Goal: Understand process/instructions: Learn how to perform a task or action

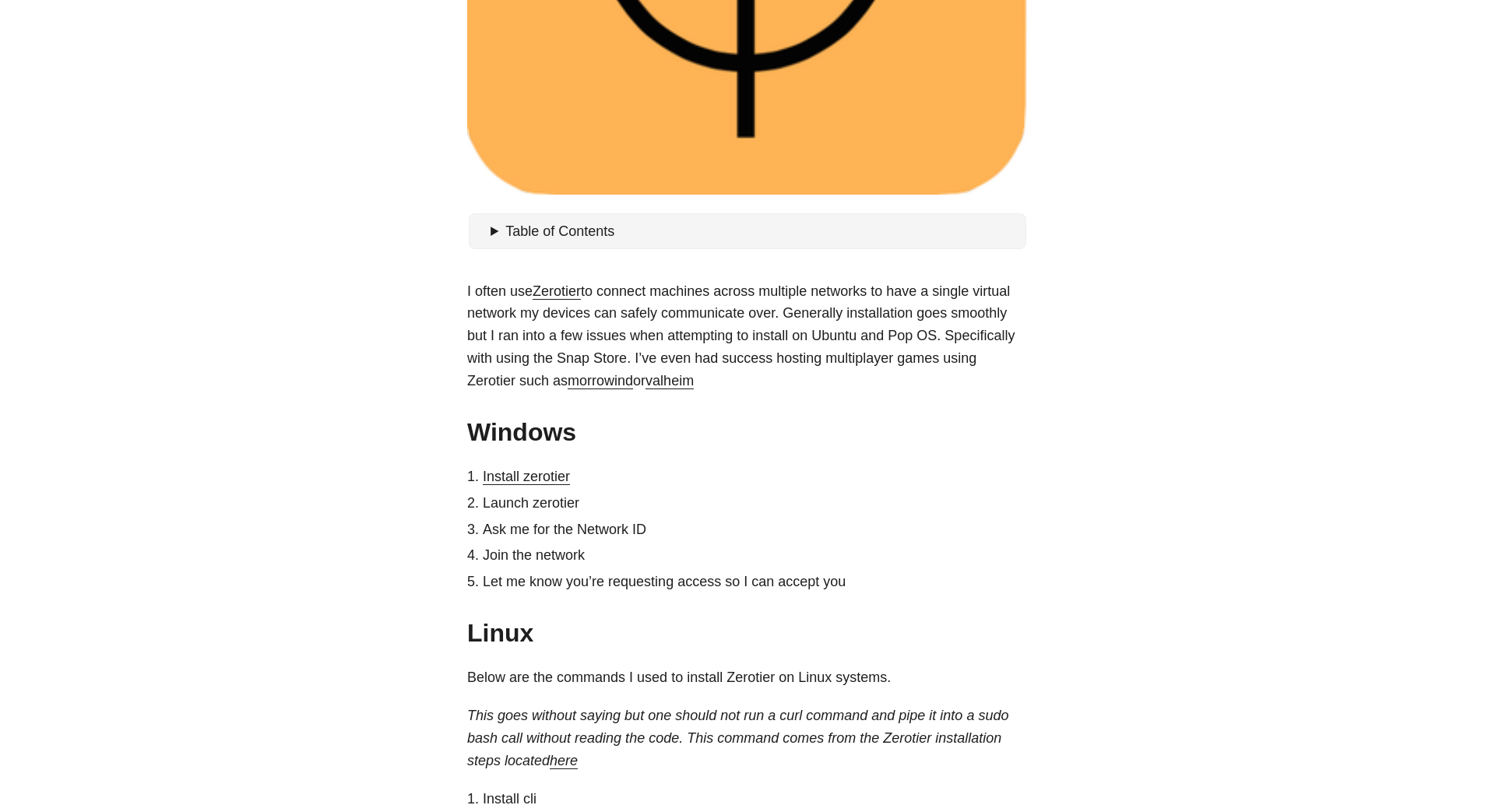
scroll to position [537, 0]
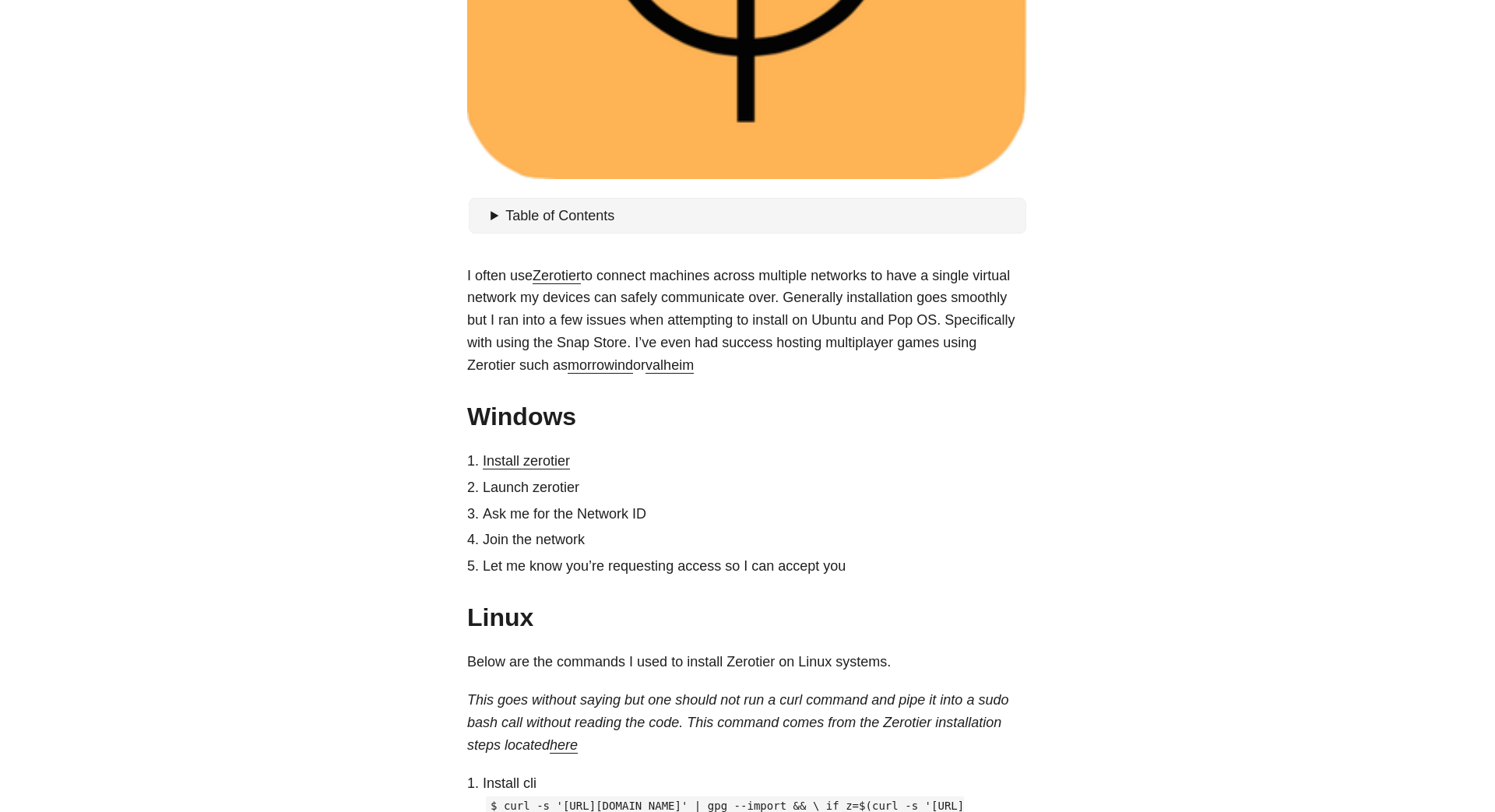
click at [496, 219] on summary "Table of Contents" at bounding box center [755, 216] width 530 height 22
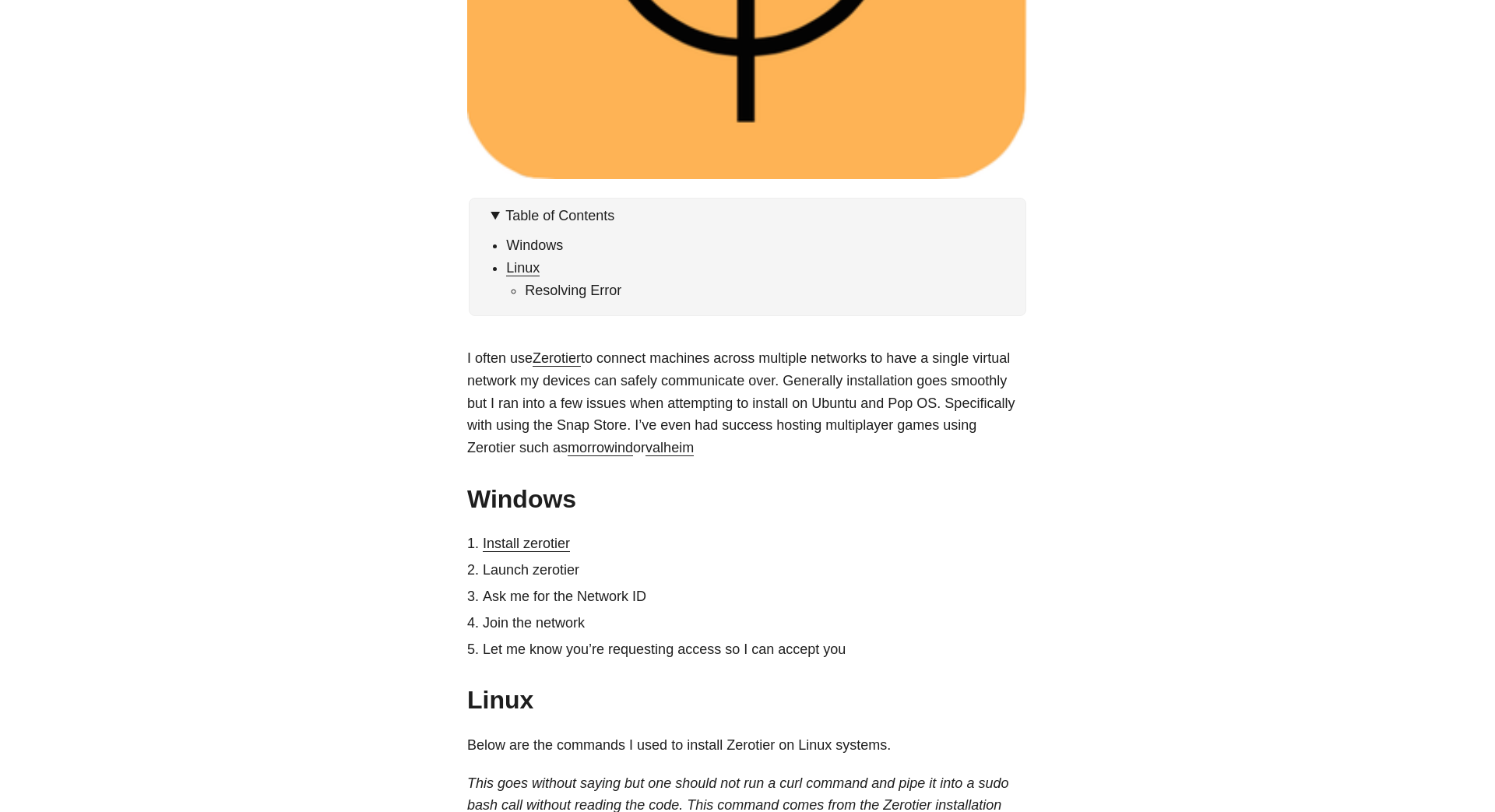
click at [532, 271] on link "Linux" at bounding box center [523, 267] width 33 height 16
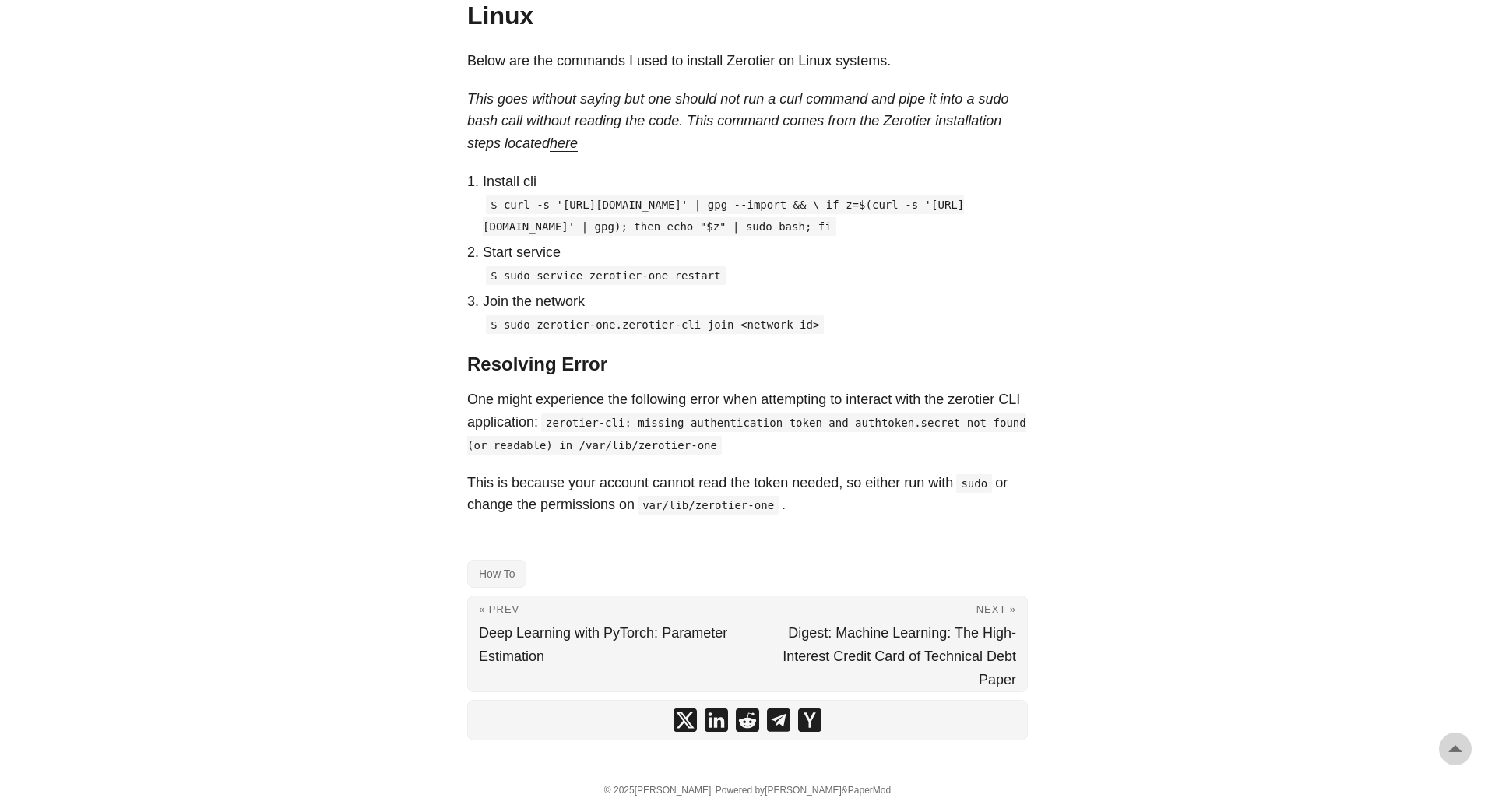
scroll to position [1222, 0]
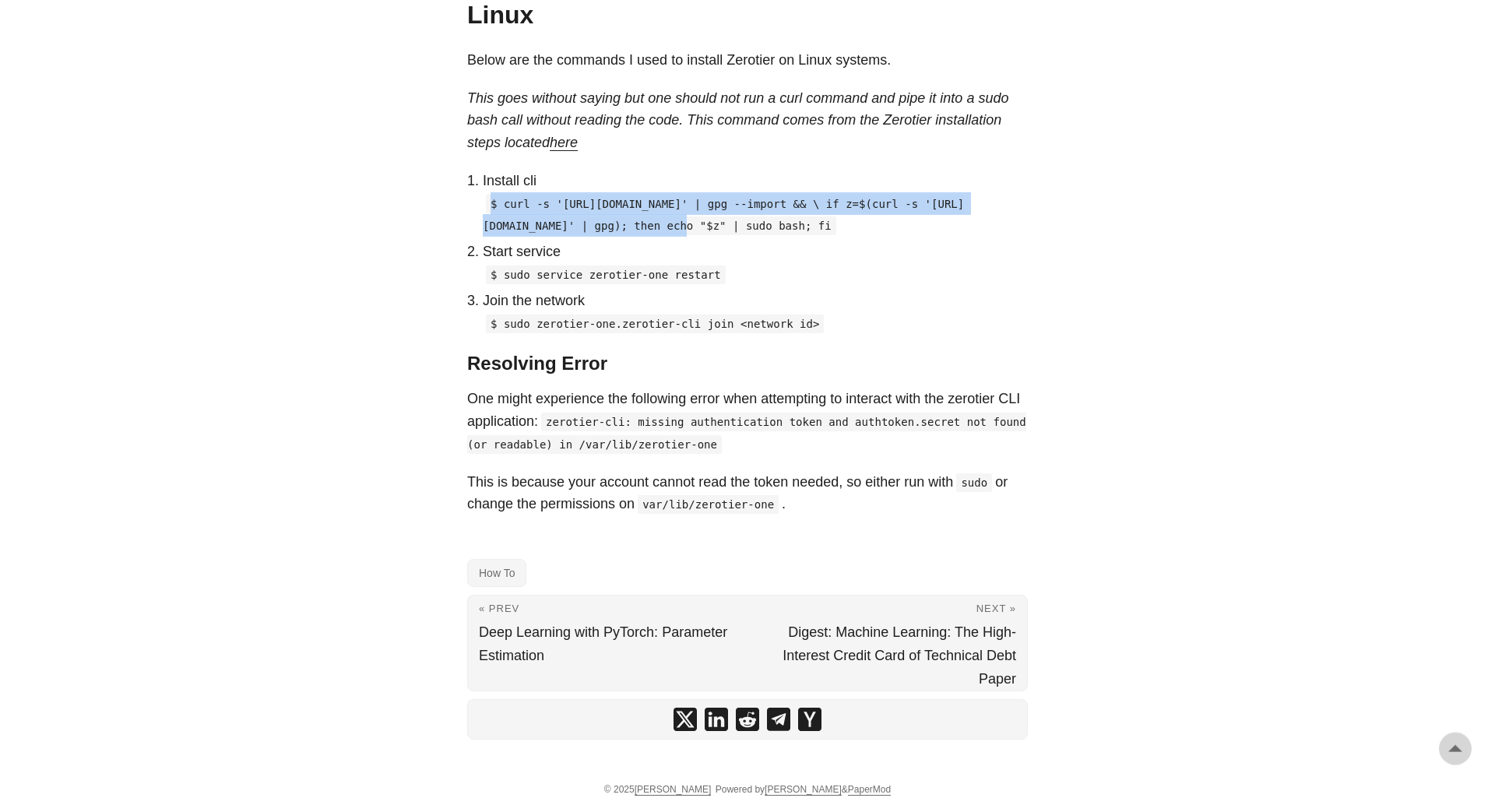
drag, startPoint x: 491, startPoint y: 204, endPoint x: 657, endPoint y: 229, distance: 167.9
click at [657, 229] on code "$ curl -s '[URL][DOMAIN_NAME]' | gpg --import && \ if z=$(curl -s '[URL][DOMAIN…" at bounding box center [723, 215] width 481 height 42
drag, startPoint x: 887, startPoint y: 253, endPoint x: 458, endPoint y: 201, distance: 432.1
click at [508, 209] on code "$ curl -s '[URL][DOMAIN_NAME]' | gpg --import && \ if z=$(curl -s '[URL][DOMAIN…" at bounding box center [723, 215] width 481 height 42
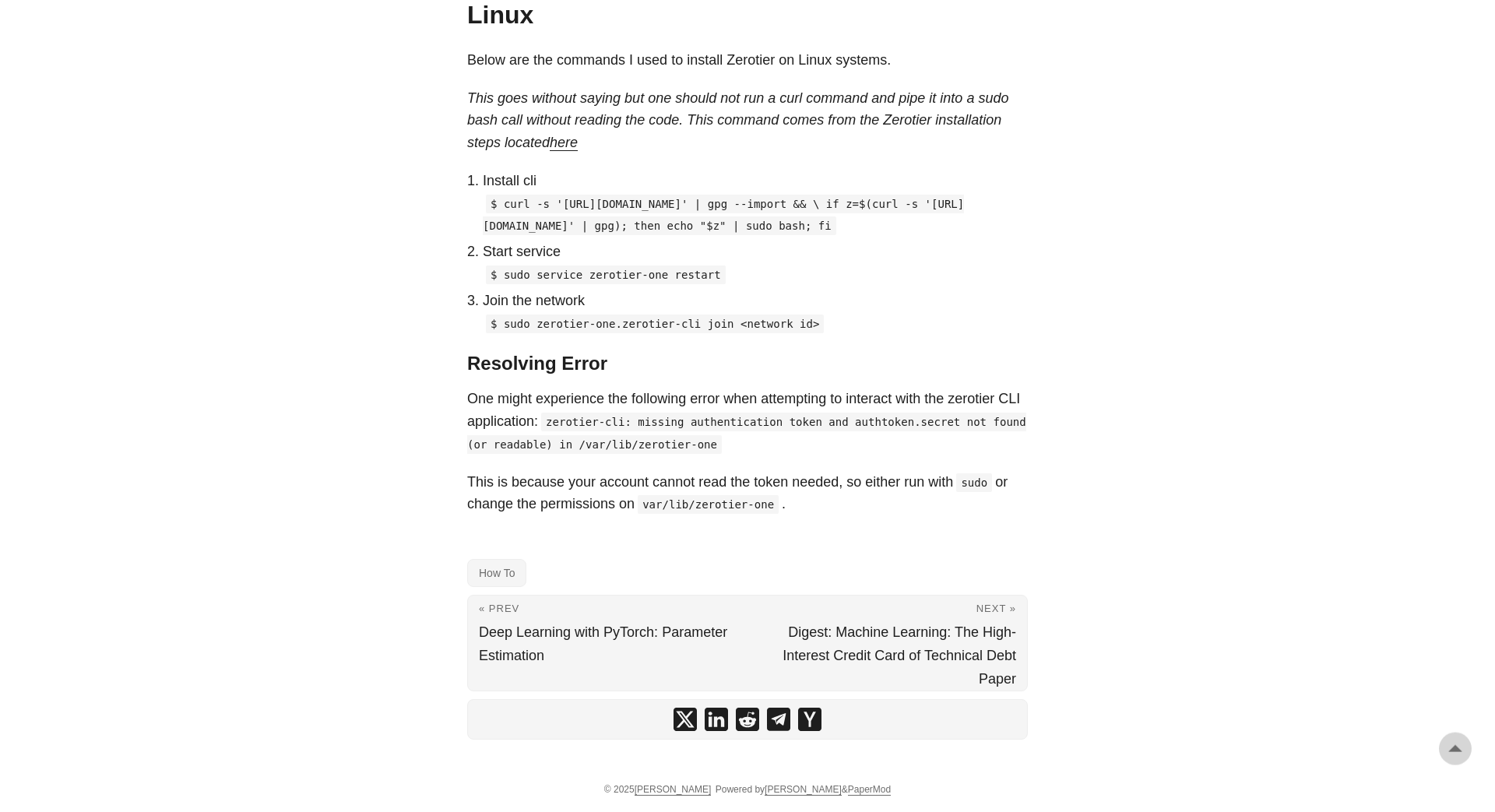
drag, startPoint x: 503, startPoint y: 207, endPoint x: 884, endPoint y: 246, distance: 383.0
click at [884, 235] on code "$ curl -s '[URL][DOMAIN_NAME]' | gpg --import && \ if z=$(curl -s '[URL][DOMAIN…" at bounding box center [723, 215] width 481 height 42
copy code "curl -s '[URL][DOMAIN_NAME]' | gpg --import && \ if z=$(curl -s '[URL][DOMAIN_N…"
click at [636, 261] on ol "Install cli $ curl -s '[URL][DOMAIN_NAME]' | gpg --import && \ if z=$(curl -s '…" at bounding box center [748, 252] width 561 height 165
drag, startPoint x: 502, startPoint y: 205, endPoint x: 1012, endPoint y: 201, distance: 510.0
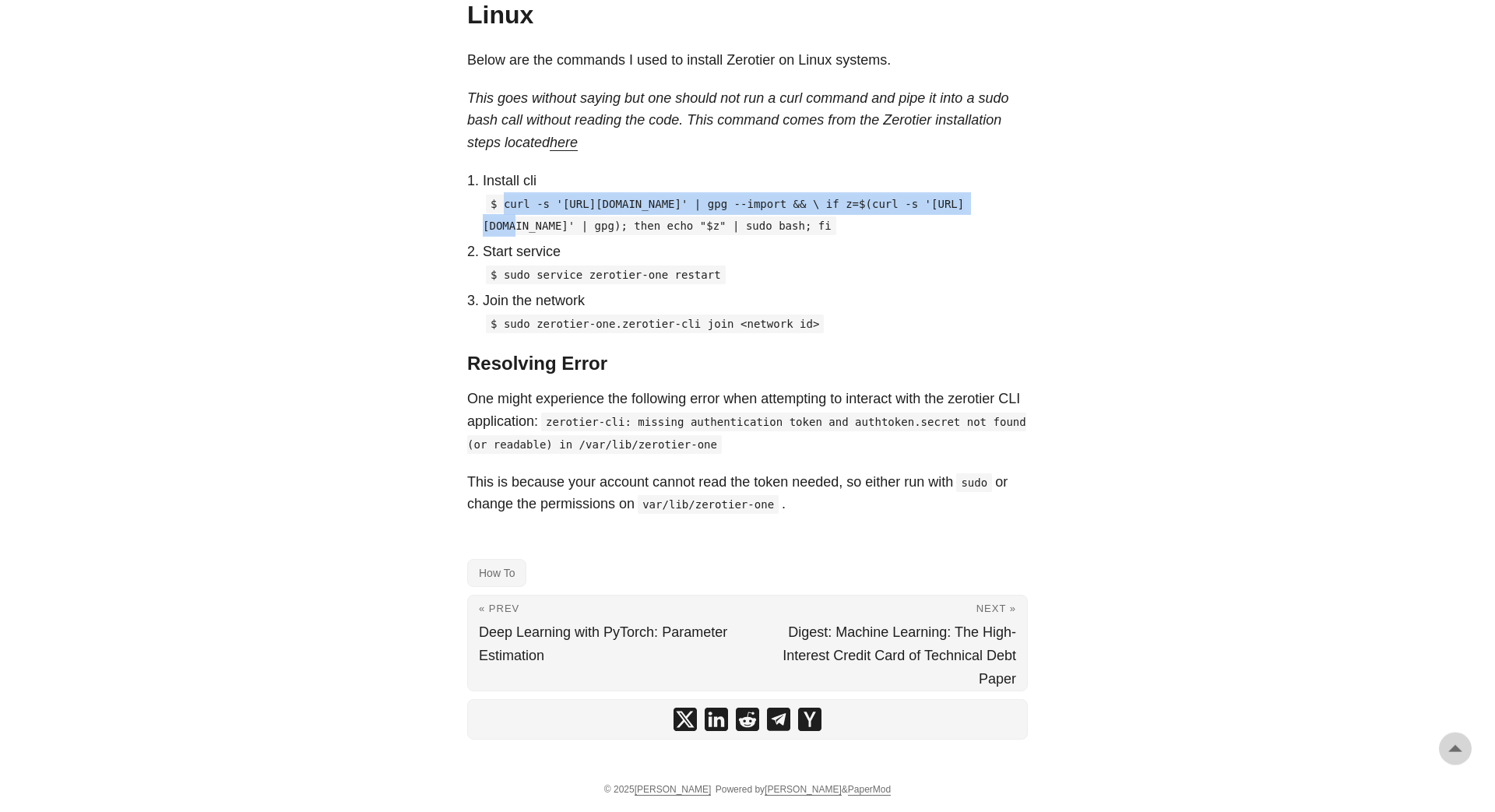
click at [1012, 201] on p "$ curl -s '[URL][DOMAIN_NAME]' | gpg --import && \ if z=$(curl -s '[URL][DOMAIN…" at bounding box center [756, 214] width 545 height 45
copy code "curl -s '[URL][DOMAIN_NAME]"
click at [711, 224] on code "$ curl -s '[URL][DOMAIN_NAME]' | gpg --import && \ if z=$(curl -s '[URL][DOMAIN…" at bounding box center [723, 215] width 481 height 42
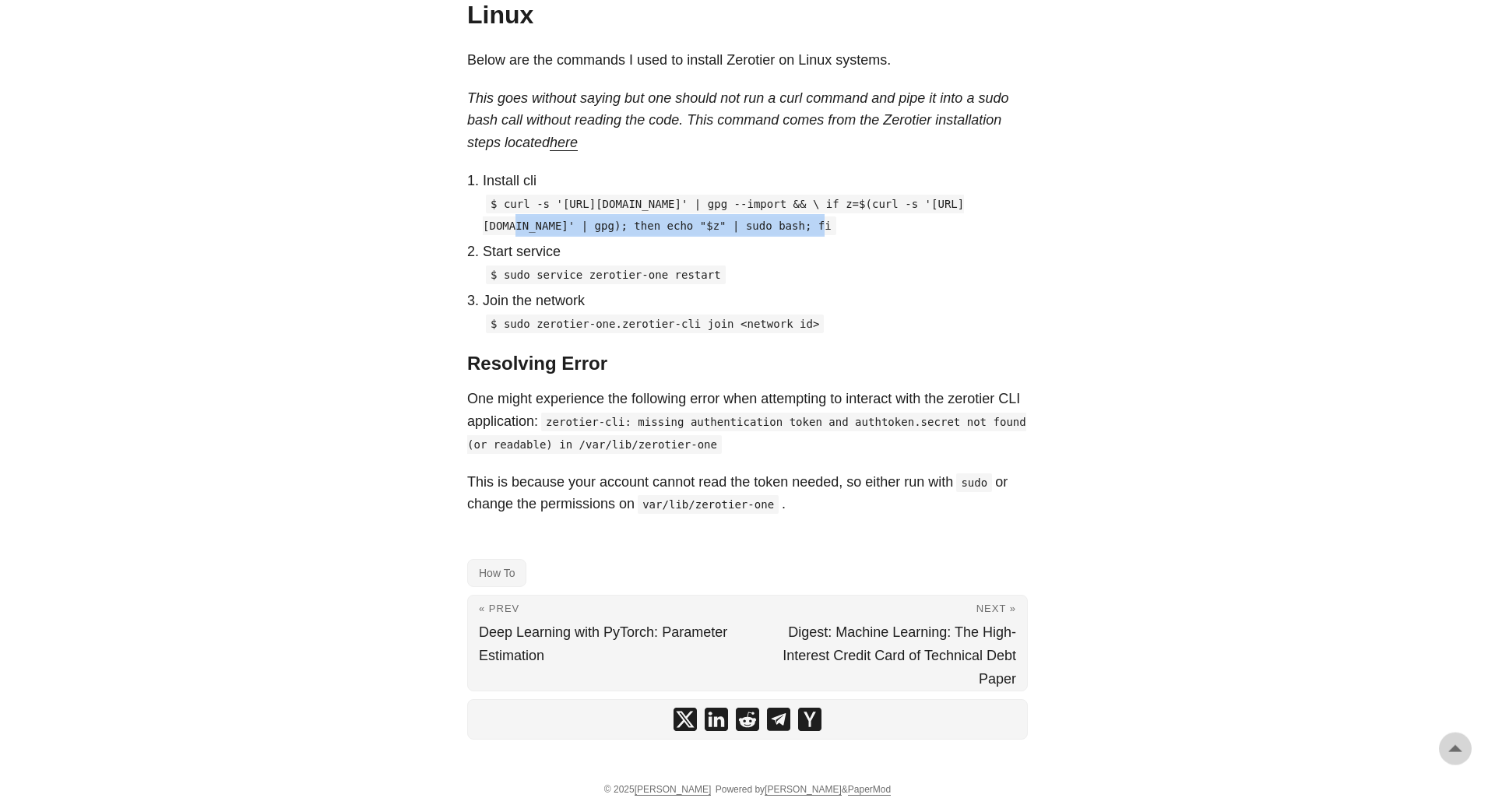
drag, startPoint x: 483, startPoint y: 227, endPoint x: 789, endPoint y: 226, distance: 306.0
click at [789, 226] on code "$ curl -s '[URL][DOMAIN_NAME]' | gpg --import && \ if z=$(curl -s '[URL][DOMAIN…" at bounding box center [723, 215] width 481 height 42
copy code "contact%40zerotier.com.gpg' | gpg --import && \"
click at [819, 231] on code "$ curl -s '[URL][DOMAIN_NAME]' | gpg --import && \ if z=$(curl -s '[URL][DOMAIN…" at bounding box center [723, 215] width 481 height 42
drag, startPoint x: 799, startPoint y: 227, endPoint x: 887, endPoint y: 247, distance: 90.2
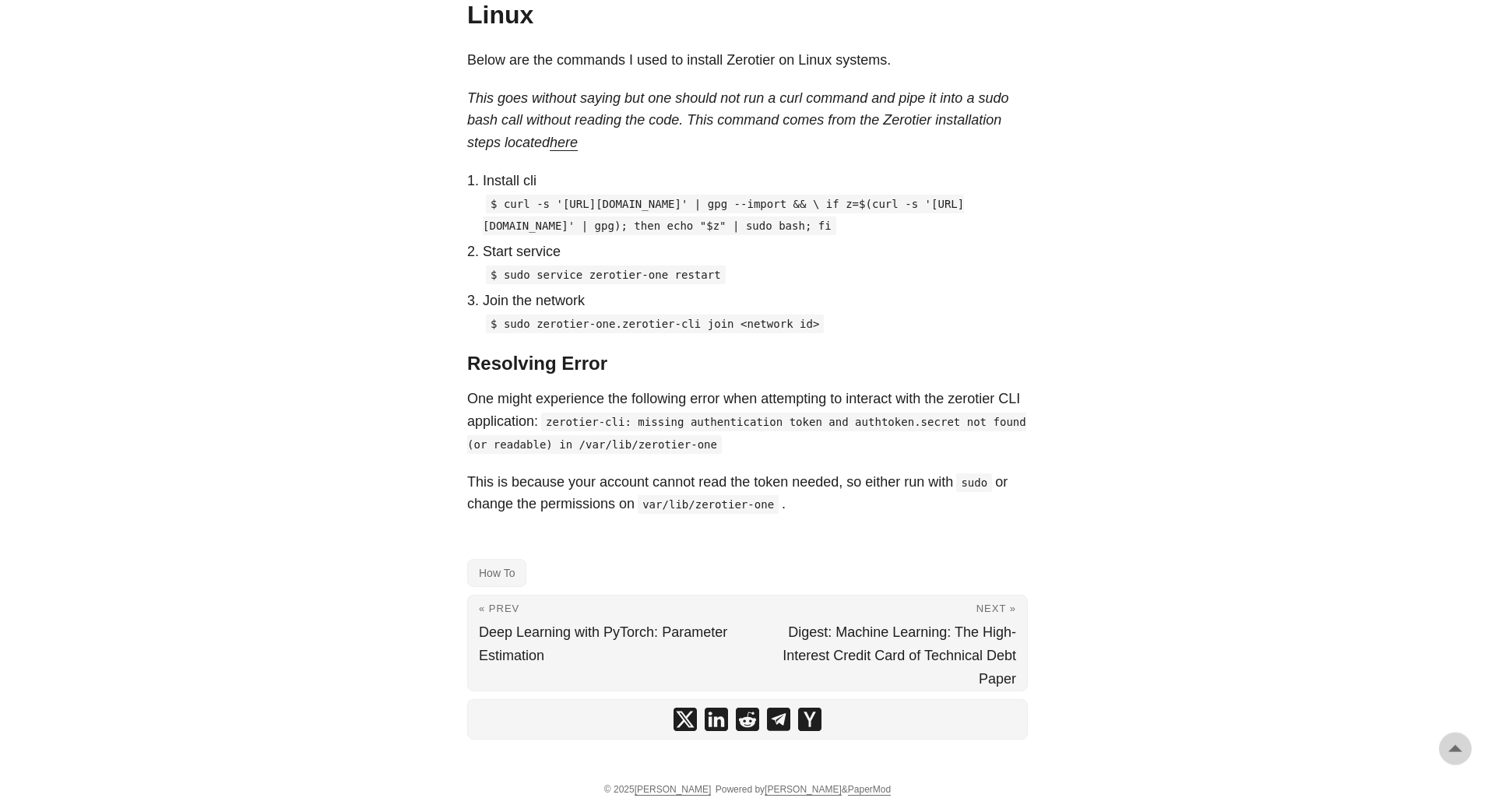
click at [887, 235] on code "$ curl -s '[URL][DOMAIN_NAME]' | gpg --import && \ if z=$(curl -s '[URL][DOMAIN…" at bounding box center [723, 215] width 481 height 42
copy code "if z=$(curl -s '[URL][DOMAIN_NAME]' | gpg); then echo "$z" | sudo bash; fi"
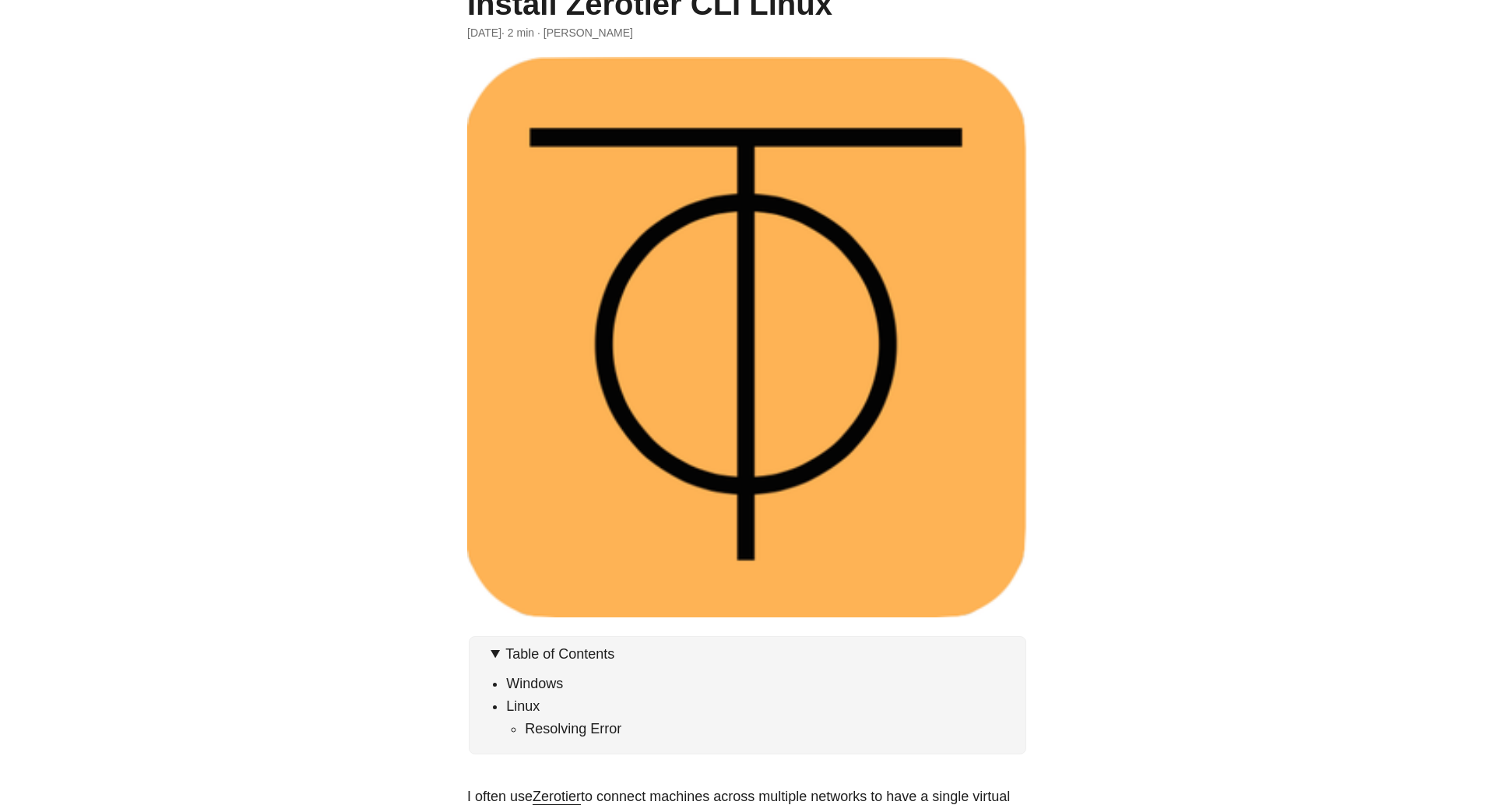
scroll to position [0, 0]
